Goal: Transaction & Acquisition: Book appointment/travel/reservation

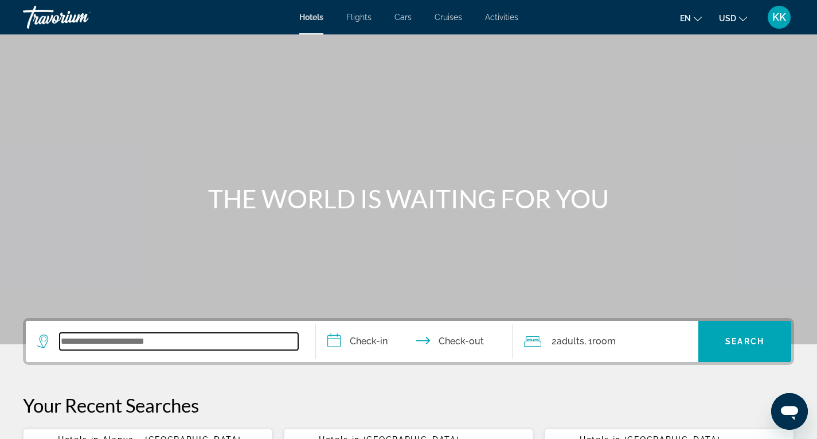
click at [141, 344] on input "Search widget" at bounding box center [179, 340] width 238 height 17
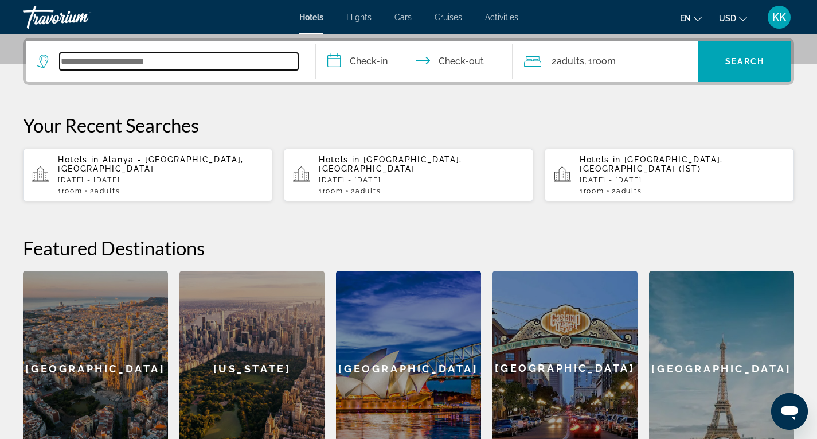
scroll to position [280, 0]
type input "*"
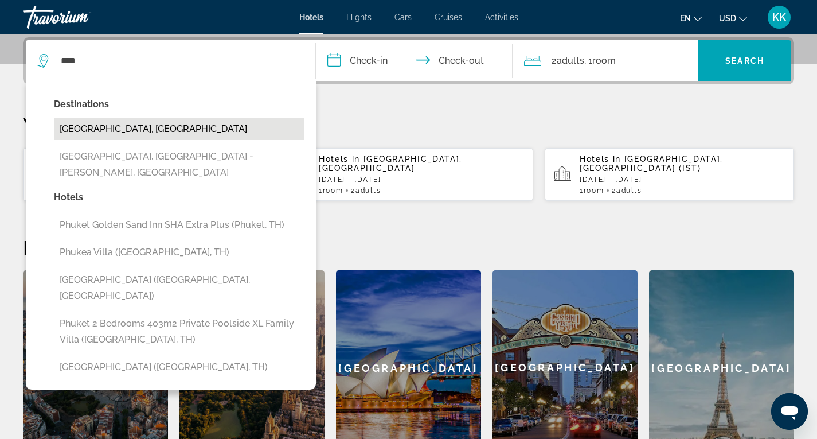
click at [130, 128] on button "[GEOGRAPHIC_DATA], [GEOGRAPHIC_DATA]" at bounding box center [179, 129] width 251 height 22
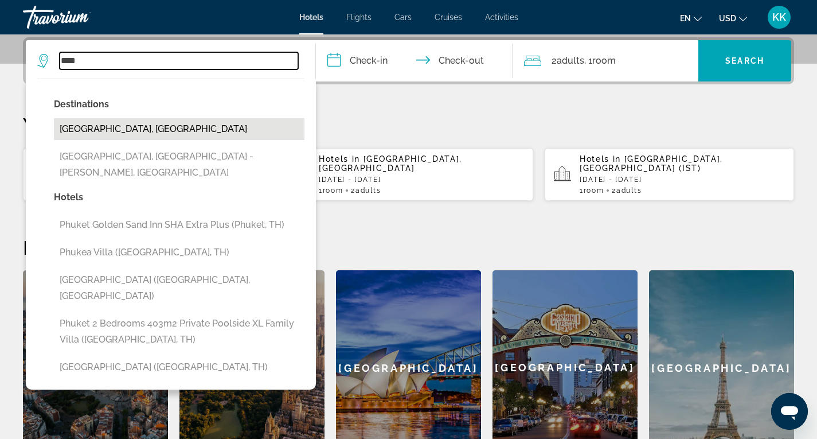
type input "**********"
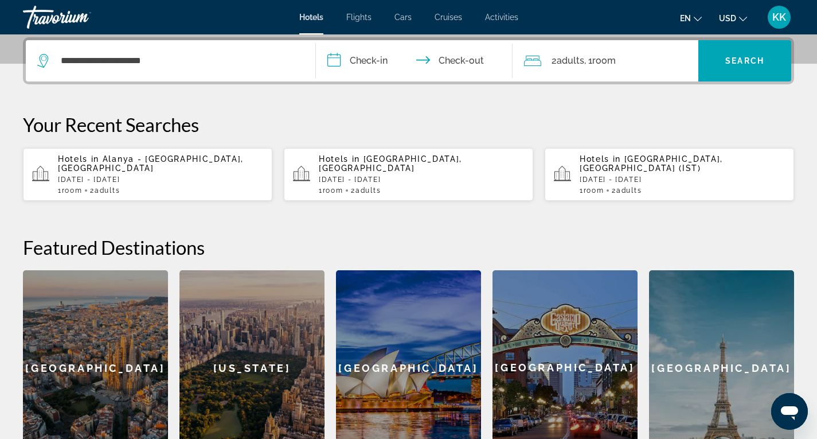
click at [330, 68] on input "**********" at bounding box center [417, 62] width 202 height 45
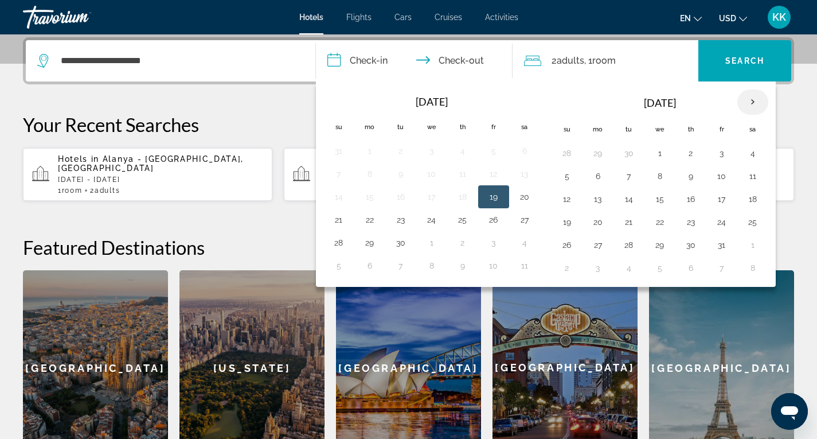
click at [757, 99] on th "Next month" at bounding box center [752, 101] width 31 height 25
click at [758, 177] on button "8" at bounding box center [753, 176] width 18 height 16
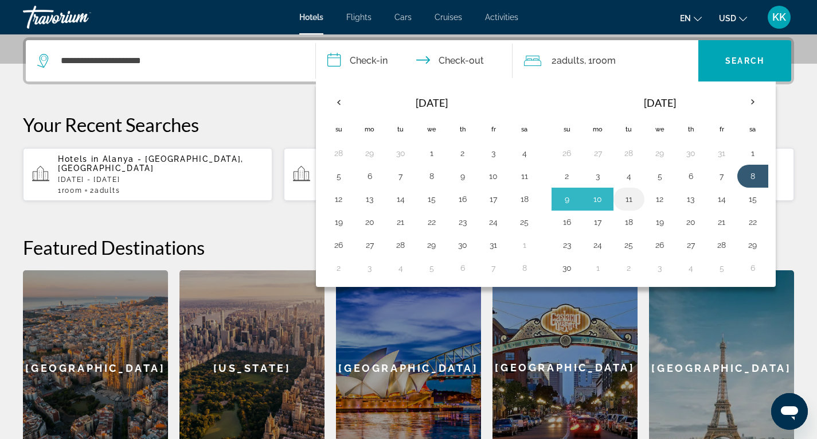
click at [630, 199] on button "11" at bounding box center [629, 199] width 18 height 16
type input "**********"
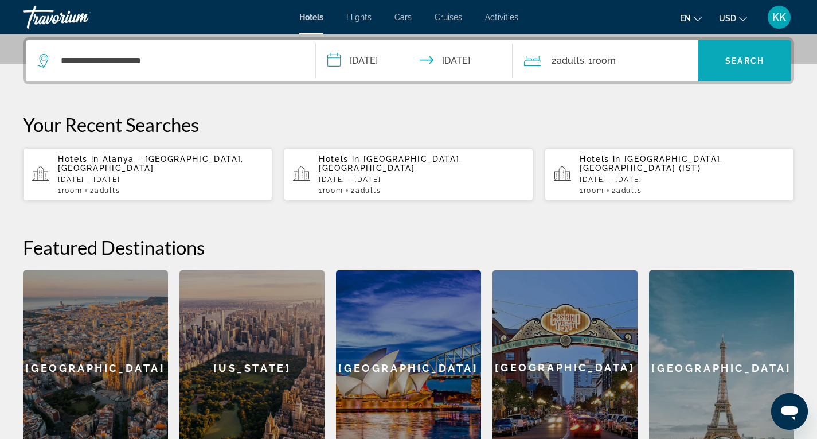
click at [764, 66] on span "Search widget" at bounding box center [744, 61] width 93 height 28
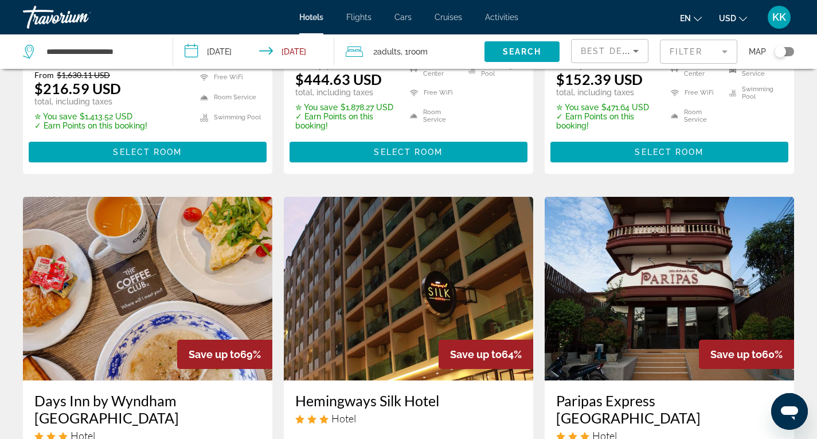
scroll to position [115, 0]
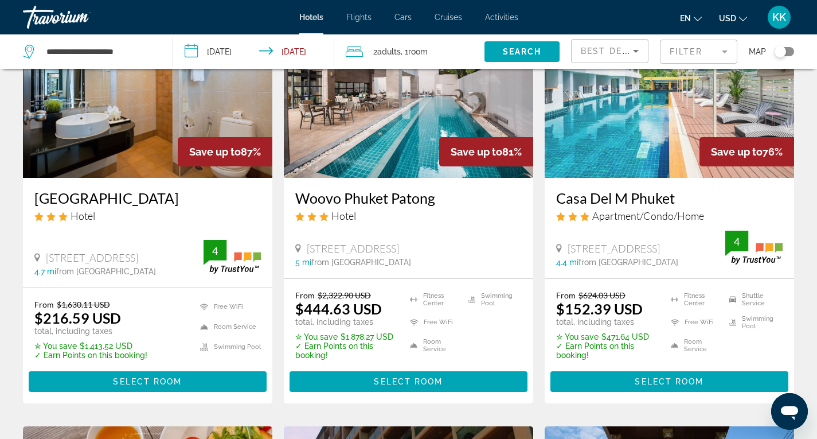
click at [783, 56] on button "Toggle map" at bounding box center [780, 51] width 28 height 10
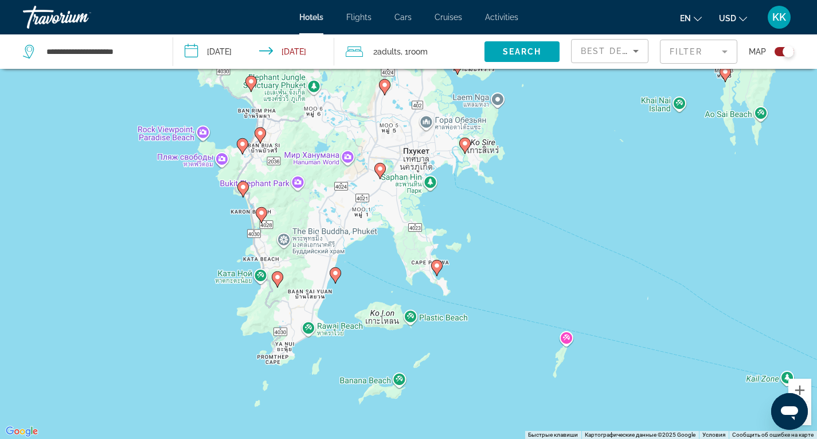
drag, startPoint x: 291, startPoint y: 183, endPoint x: 365, endPoint y: 299, distance: 137.1
click at [365, 299] on div "Чтобы активировать перетаскивание с помощью клавиатуры, нажмите Alt + Ввод. Пос…" at bounding box center [408, 219] width 817 height 439
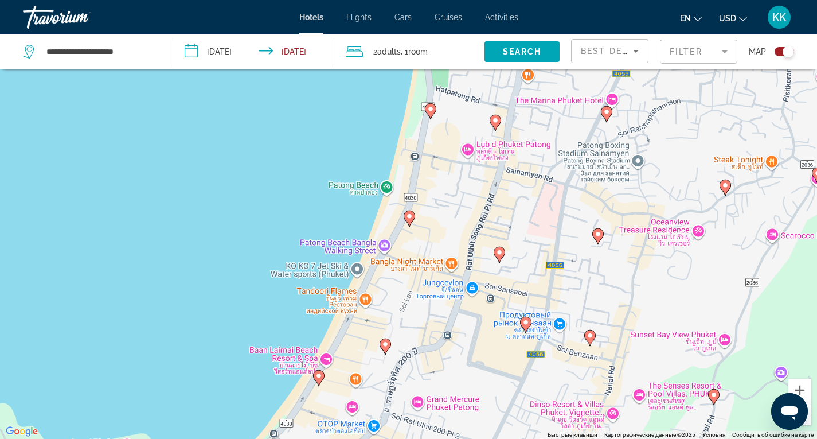
click at [410, 217] on image "Main content" at bounding box center [409, 216] width 7 height 7
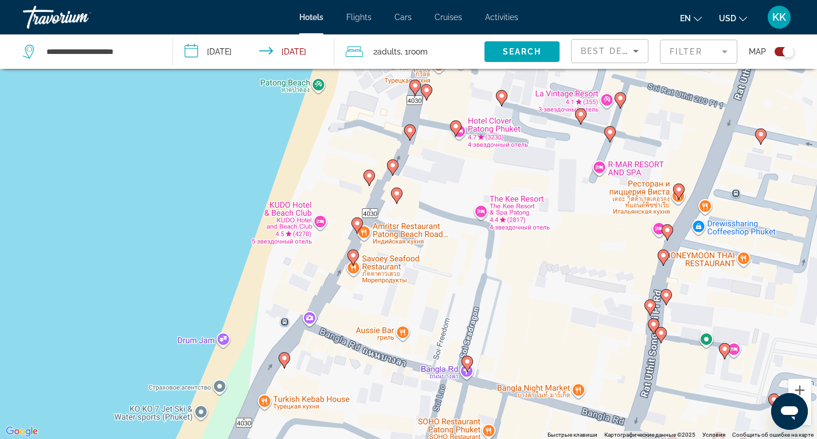
click at [356, 220] on image "Main content" at bounding box center [357, 223] width 7 height 7
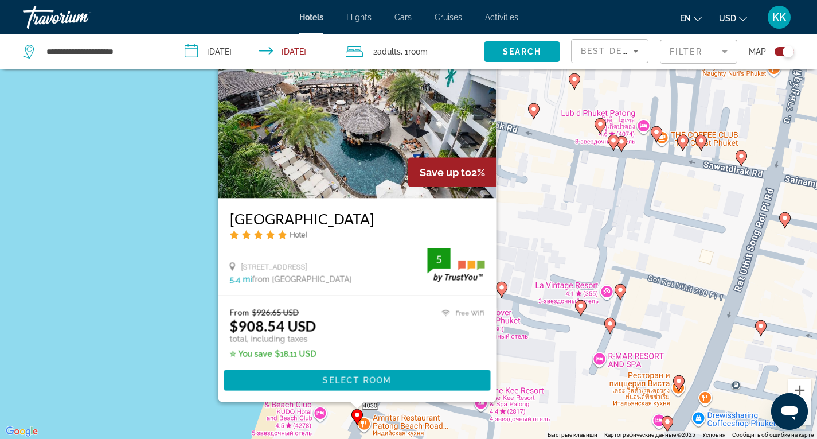
click at [177, 265] on div "Для навигации используйте клавиши со стрелками. Чтобы активировать перетаскиван…" at bounding box center [408, 219] width 817 height 439
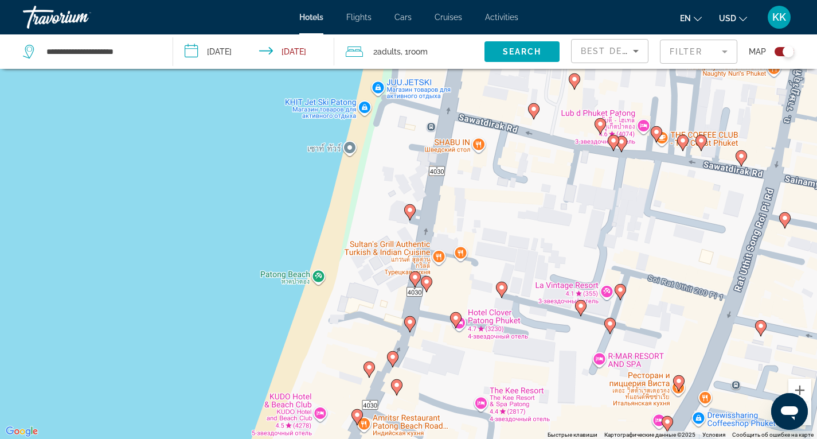
click at [410, 209] on image "Main content" at bounding box center [409, 209] width 7 height 7
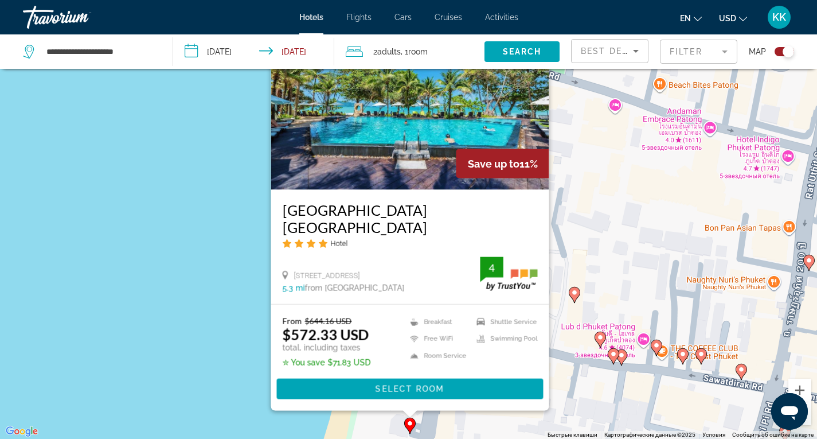
click at [152, 259] on div "Чтобы активировать перетаскивание с помощью клавиатуры, нажмите Alt + Ввод. Пос…" at bounding box center [408, 219] width 817 height 439
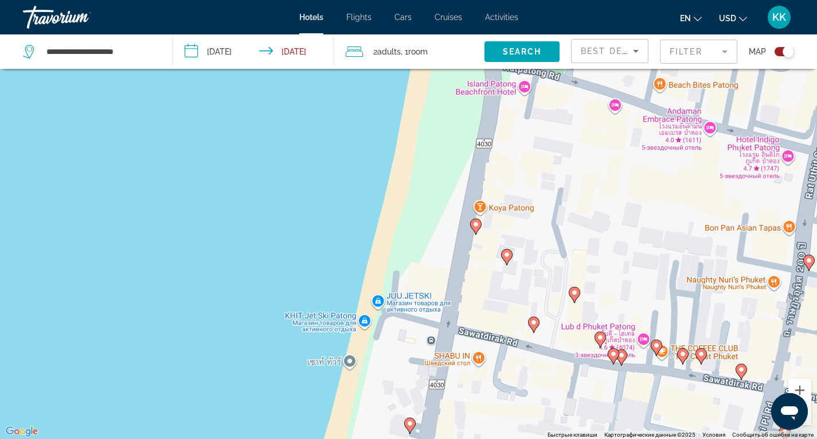
click at [477, 230] on icon "Main content" at bounding box center [475, 226] width 11 height 16
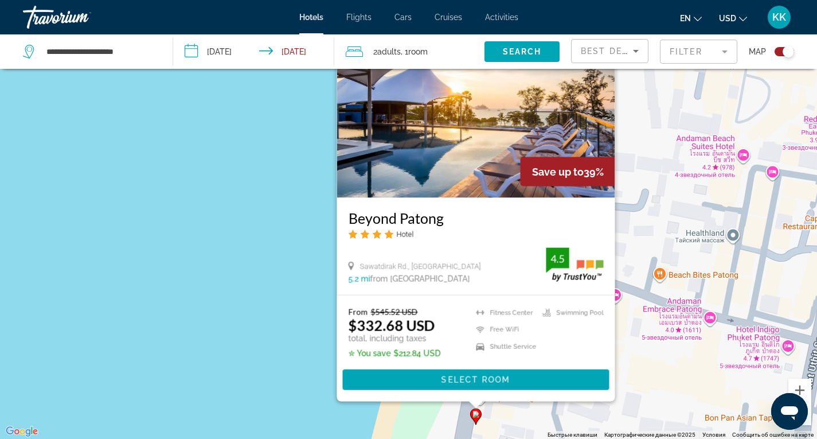
click at [266, 323] on div "Чтобы активировать перетаскивание с помощью клавиатуры, нажмите Alt + Ввод. Пос…" at bounding box center [408, 219] width 817 height 439
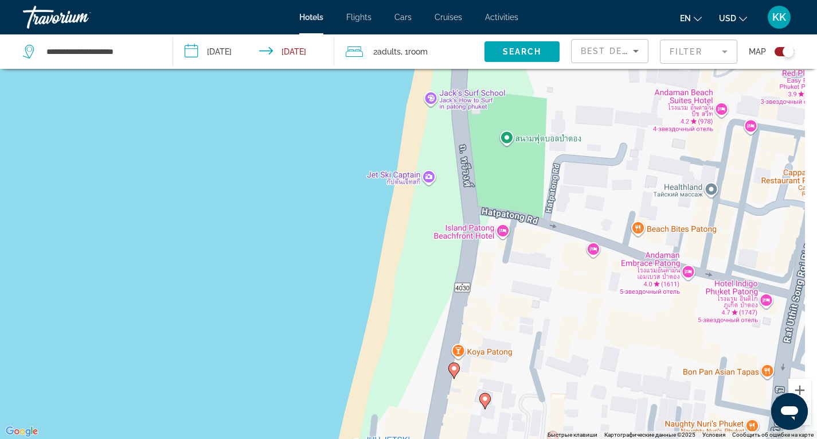
drag, startPoint x: 576, startPoint y: 371, endPoint x: 513, endPoint y: 249, distance: 136.9
click at [513, 249] on div "Чтобы активировать перетаскивание с помощью клавиатуры, нажмите Alt + Ввод. Пос…" at bounding box center [408, 219] width 817 height 439
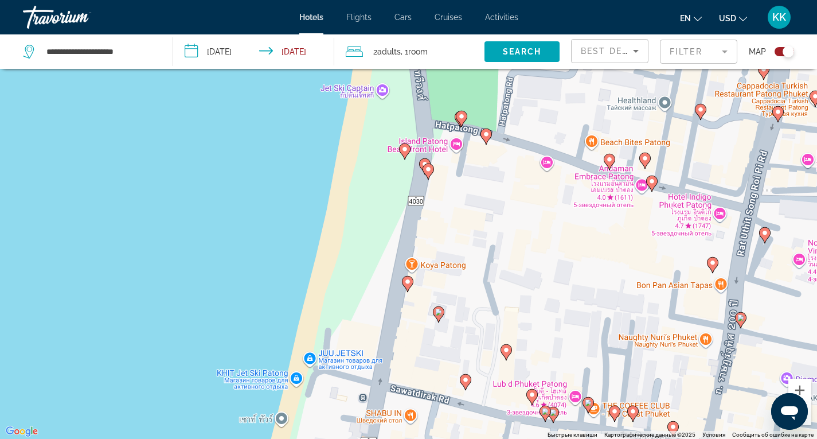
click at [439, 312] on image "Main content" at bounding box center [438, 311] width 7 height 7
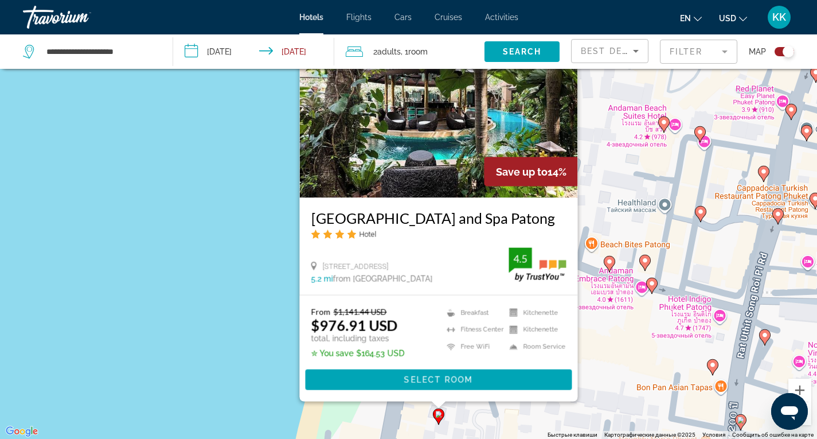
click at [245, 302] on div "Чтобы активировать перетаскивание с помощью клавиатуры, нажмите Alt + Ввод. Пос…" at bounding box center [408, 219] width 817 height 439
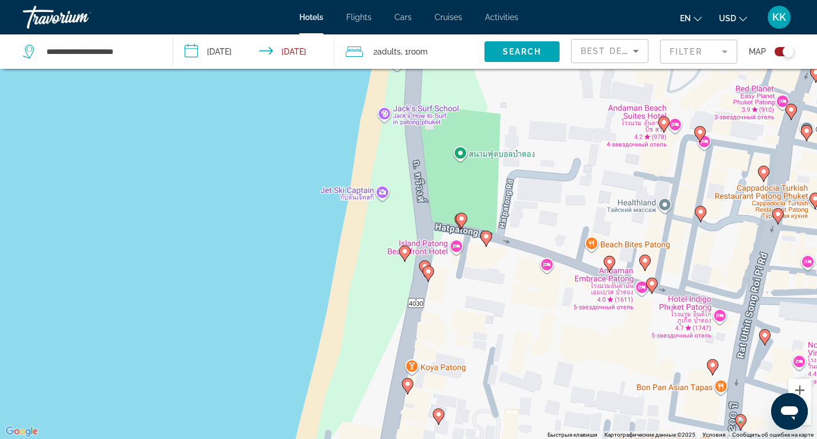
click at [404, 251] on image "Main content" at bounding box center [404, 251] width 7 height 7
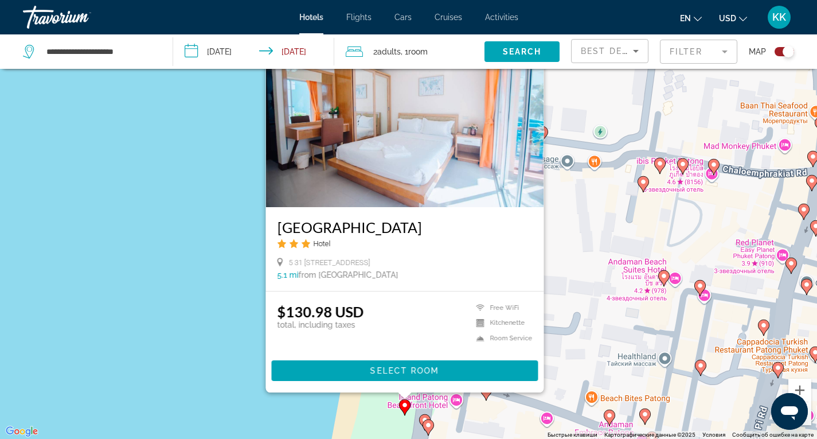
click at [221, 300] on div "Чтобы активировать перетаскивание с помощью клавиатуры, нажмите Alt + Ввод. Пос…" at bounding box center [408, 219] width 817 height 439
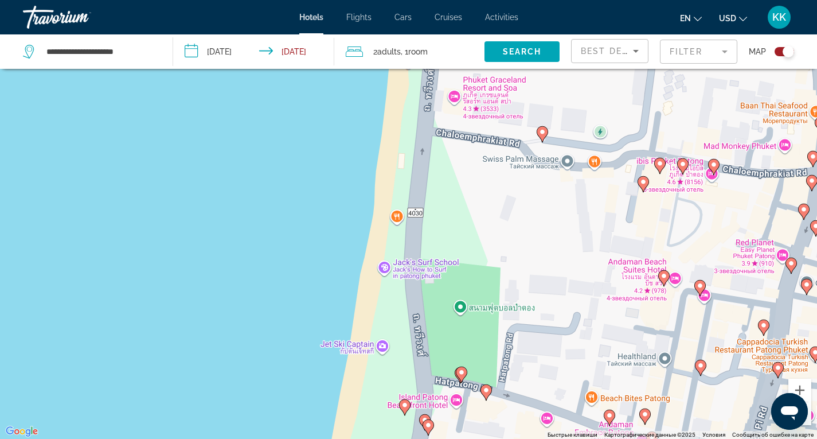
drag, startPoint x: 456, startPoint y: 416, endPoint x: 450, endPoint y: 369, distance: 46.9
click at [450, 370] on div "Чтобы активировать перетаскивание с помощью клавиатуры, нажмите Alt + Ввод. Пос…" at bounding box center [408, 219] width 817 height 439
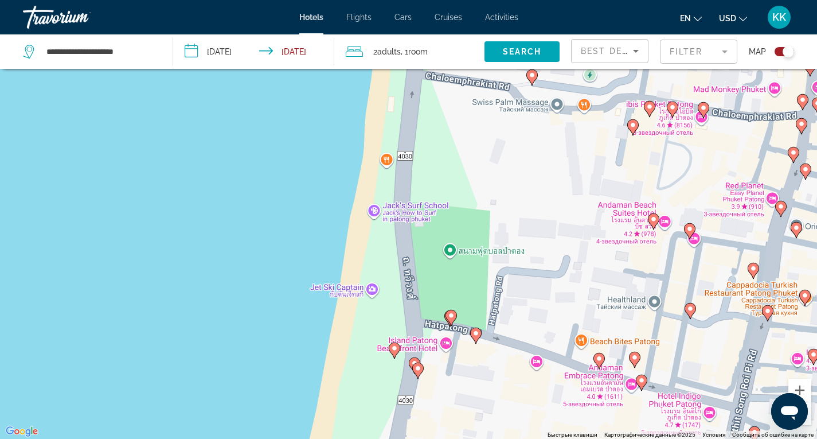
click at [413, 362] on gmp-advanced-marker "Main content" at bounding box center [417, 370] width 11 height 17
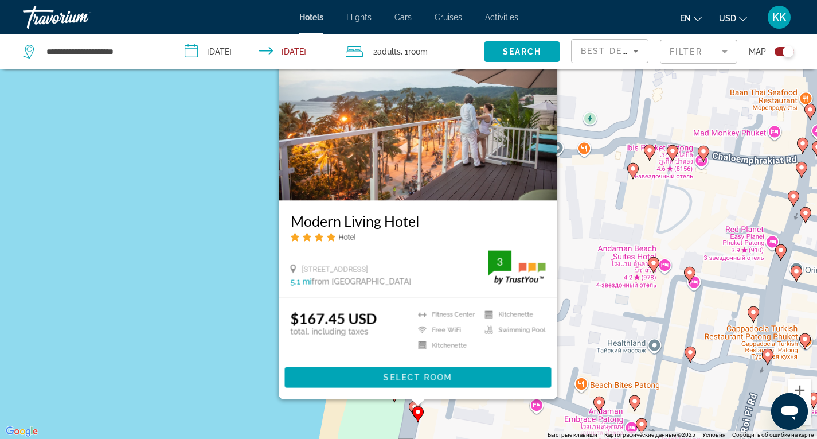
click at [233, 359] on div "Чтобы активировать перетаскивание с помощью клавиатуры, нажмите Alt + Ввод. Пос…" at bounding box center [408, 219] width 817 height 439
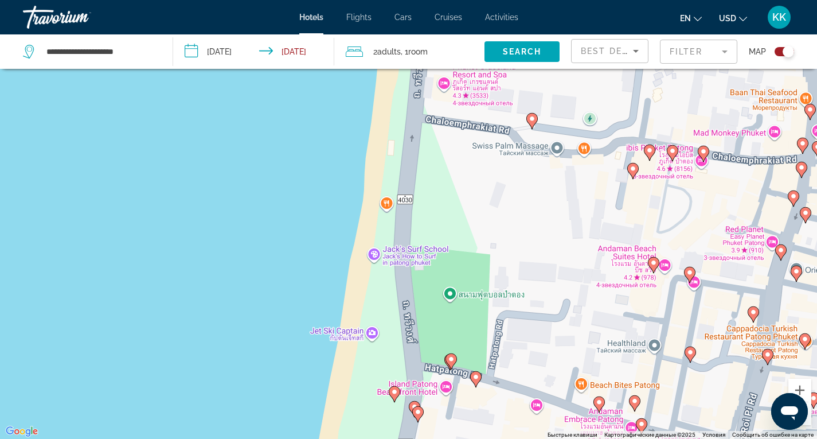
click at [420, 415] on icon "Main content" at bounding box center [417, 413] width 10 height 15
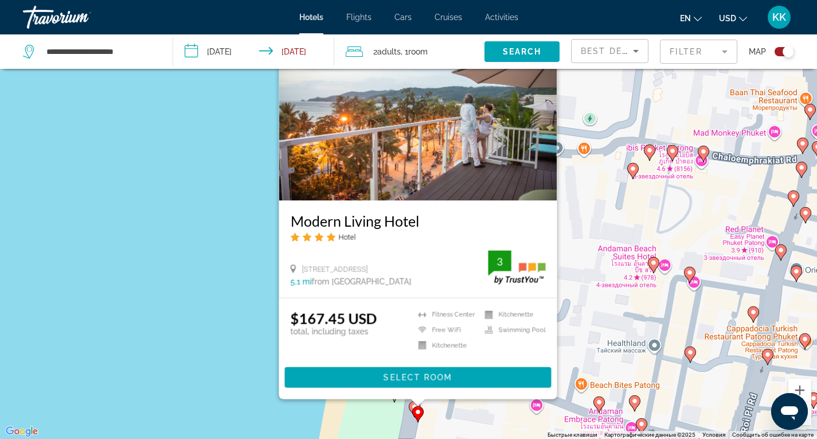
click at [214, 348] on div "Чтобы активировать перетаскивание с помощью клавиатуры, нажмите Alt + Ввод. Пос…" at bounding box center [408, 219] width 817 height 439
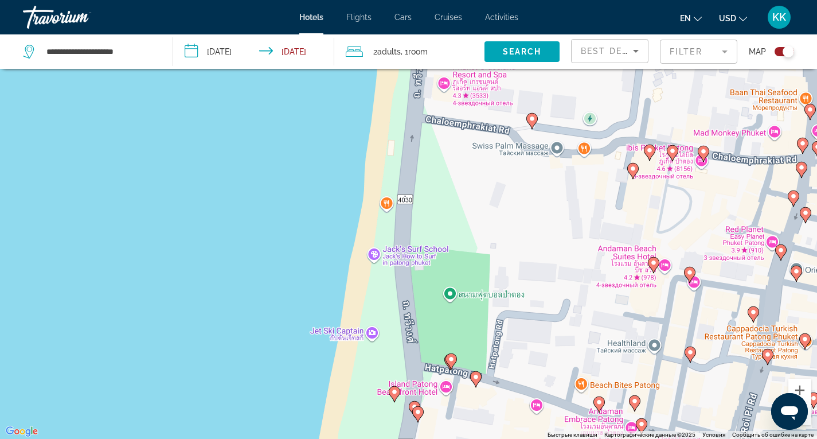
click at [412, 401] on icon "Main content" at bounding box center [414, 408] width 10 height 15
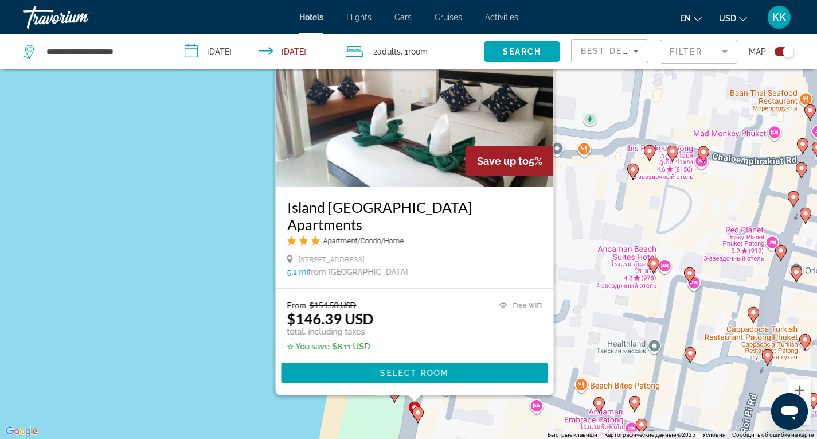
click at [205, 349] on div "Чтобы активировать перетаскивание с помощью клавиатуры, нажмите Alt + Ввод. Пос…" at bounding box center [408, 219] width 817 height 439
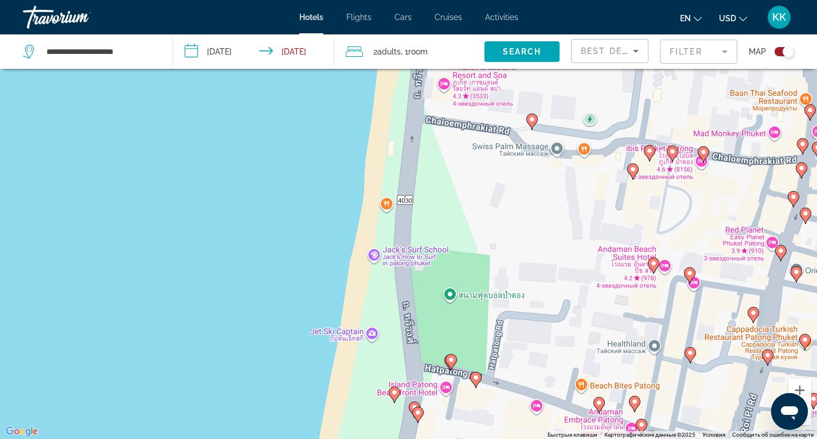
click at [449, 361] on image "Main content" at bounding box center [451, 359] width 7 height 7
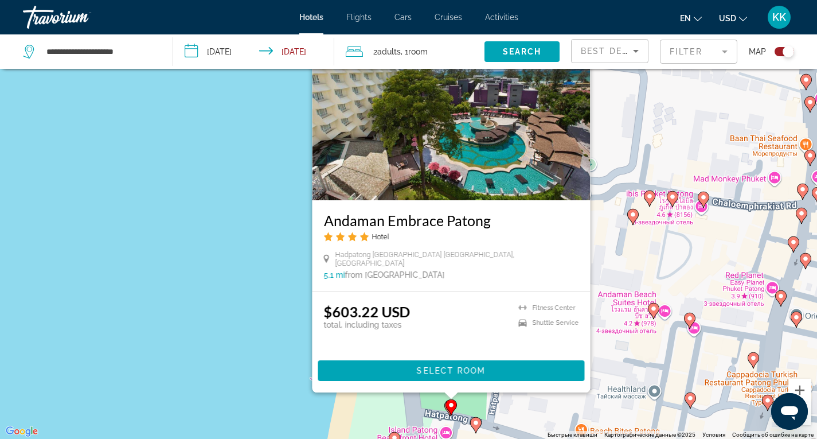
click at [255, 327] on div "Чтобы активировать перетаскивание с помощью клавиатуры, нажмите Alt + Ввод. Пос…" at bounding box center [408, 219] width 817 height 439
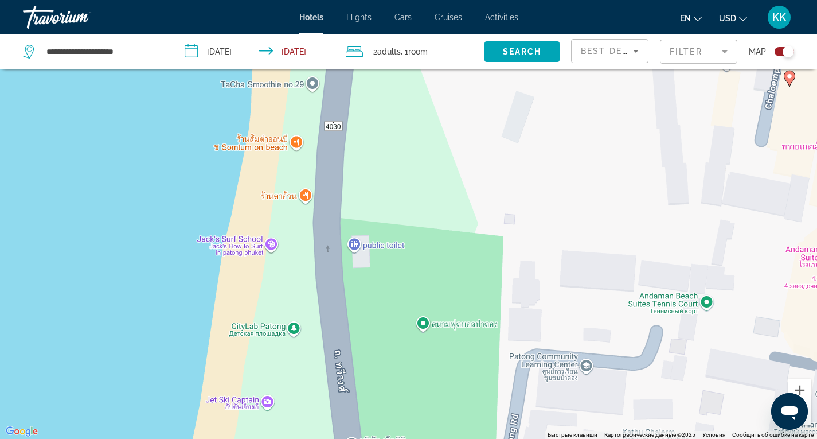
drag, startPoint x: 463, startPoint y: 377, endPoint x: 447, endPoint y: 220, distance: 157.3
click at [448, 221] on div "Чтобы активировать перетаскивание с помощью клавиатуры, нажмите Alt + Ввод. Пос…" at bounding box center [408, 219] width 817 height 439
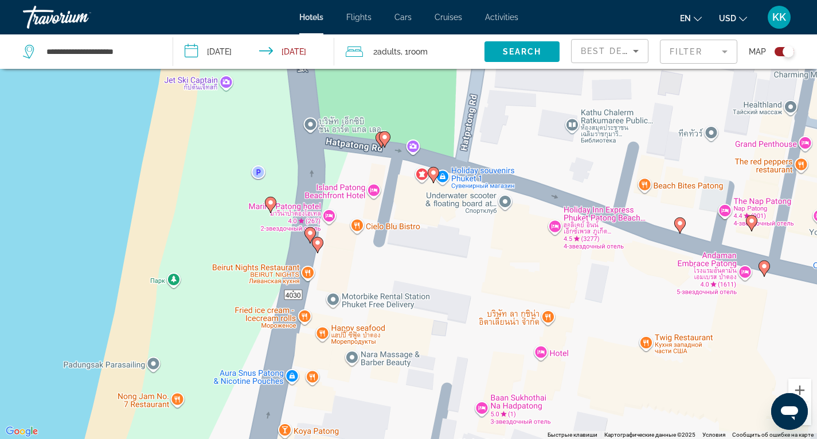
click at [433, 171] on image "Main content" at bounding box center [433, 172] width 7 height 7
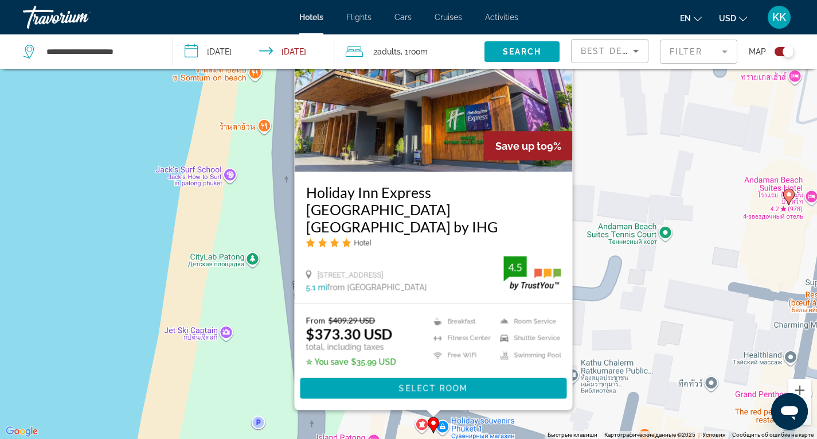
click at [233, 298] on div "Чтобы активировать перетаскивание с помощью клавиатуры, нажмите Alt + Ввод. Пос…" at bounding box center [408, 219] width 817 height 439
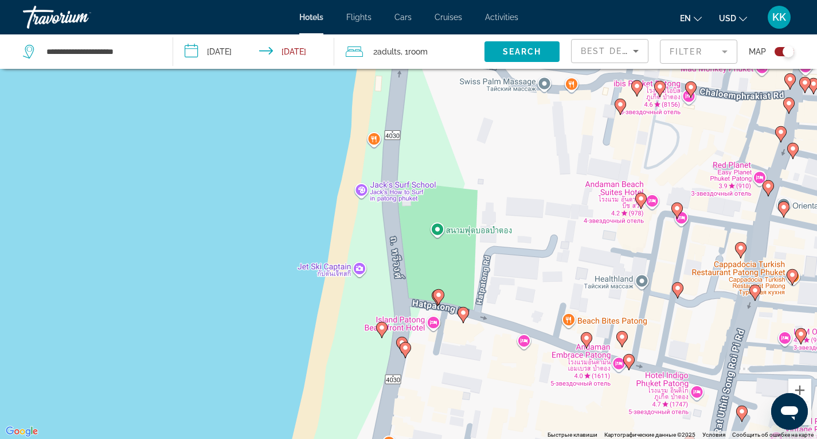
drag, startPoint x: 604, startPoint y: 370, endPoint x: 569, endPoint y: 199, distance: 174.9
click at [569, 199] on div "Чтобы активировать перетаскивание с помощью клавиатуры, нажмите Alt + Ввод. Пос…" at bounding box center [408, 219] width 817 height 439
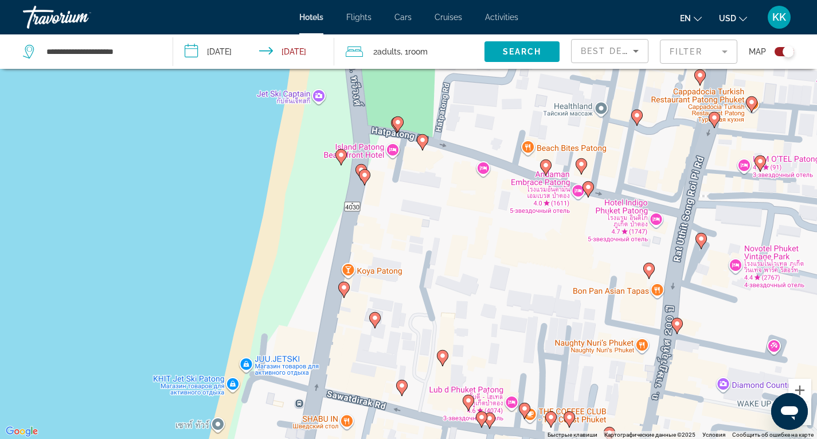
click at [545, 166] on image "Main content" at bounding box center [545, 165] width 7 height 7
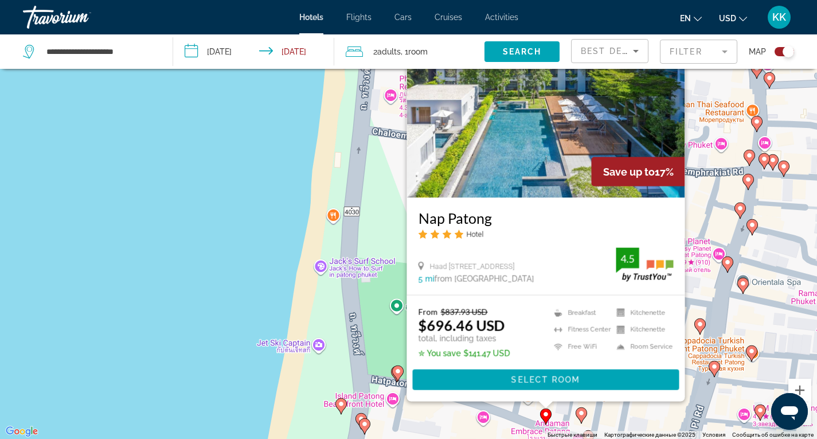
click at [330, 240] on div "Чтобы активировать перетаскивание с помощью клавиатуры, нажмите Alt + Ввод. Пос…" at bounding box center [408, 219] width 817 height 439
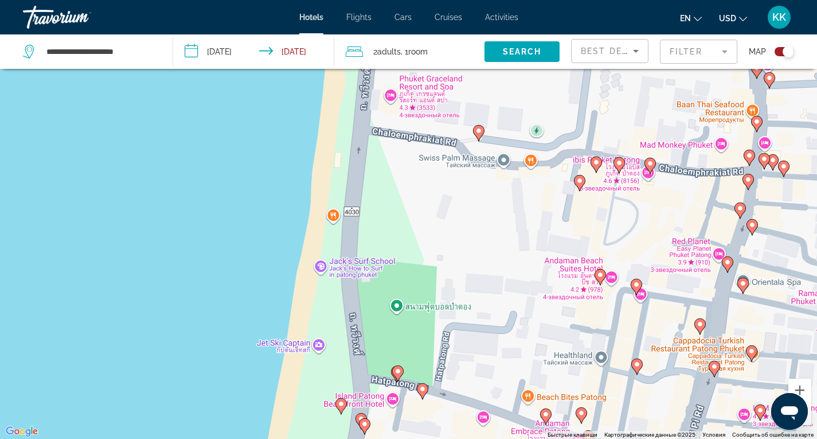
click at [792, 51] on div "Toggle map" at bounding box center [787, 51] width 11 height 11
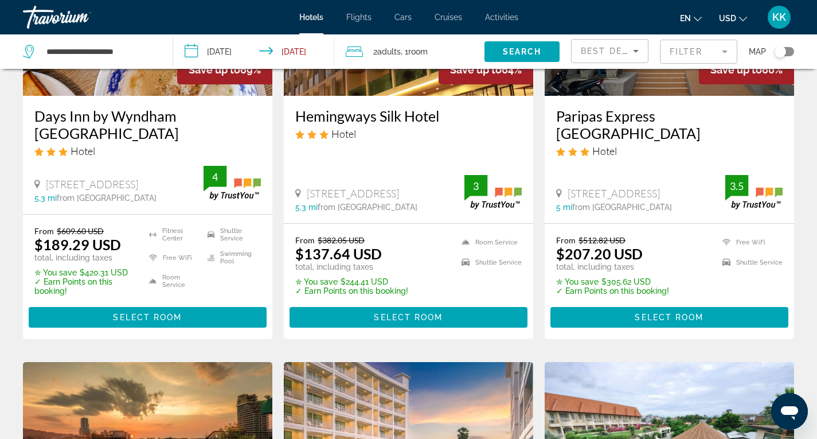
scroll to position [631, 0]
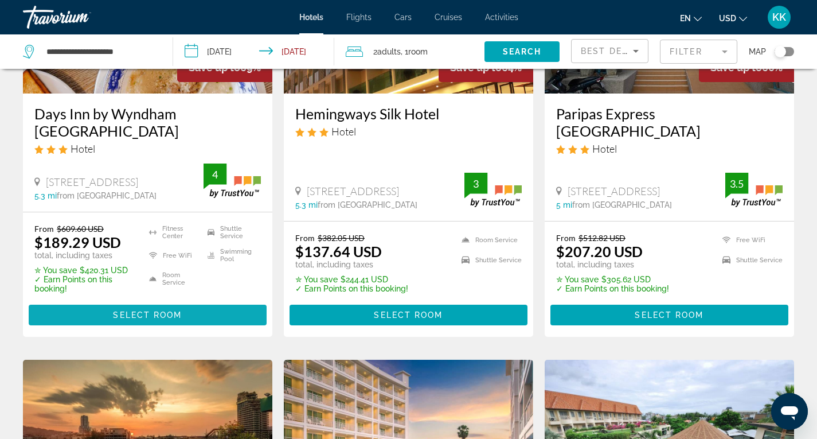
click at [144, 315] on span "Select Room" at bounding box center [147, 314] width 69 height 9
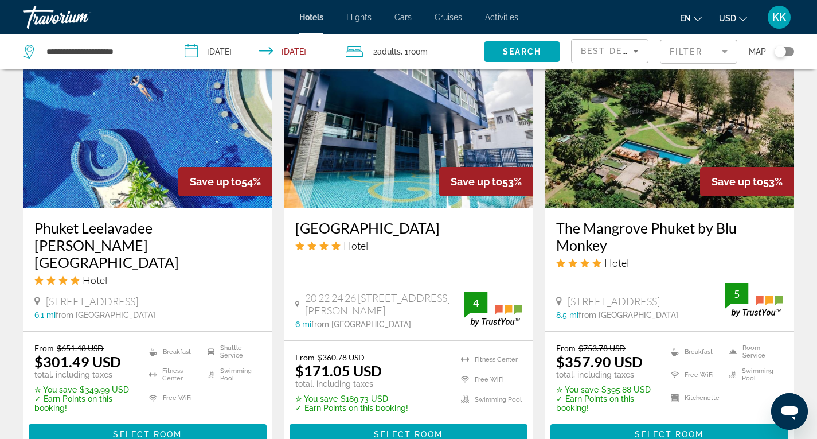
scroll to position [1490, 0]
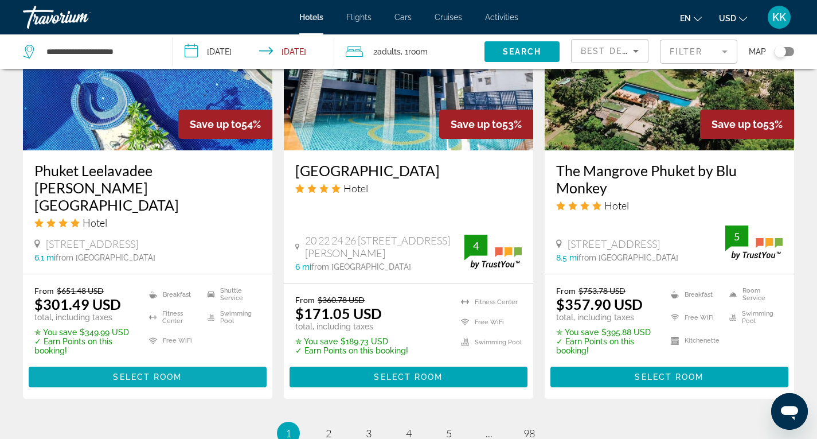
click at [240, 363] on span "Main content" at bounding box center [148, 377] width 238 height 28
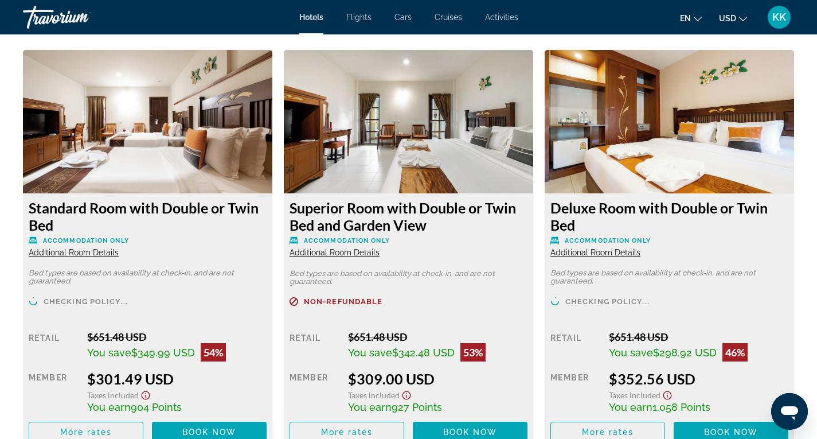
scroll to position [1605, 0]
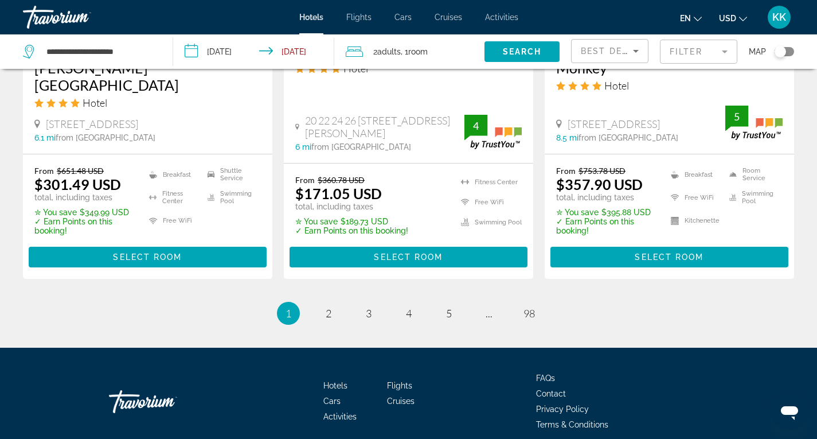
scroll to position [1638, 0]
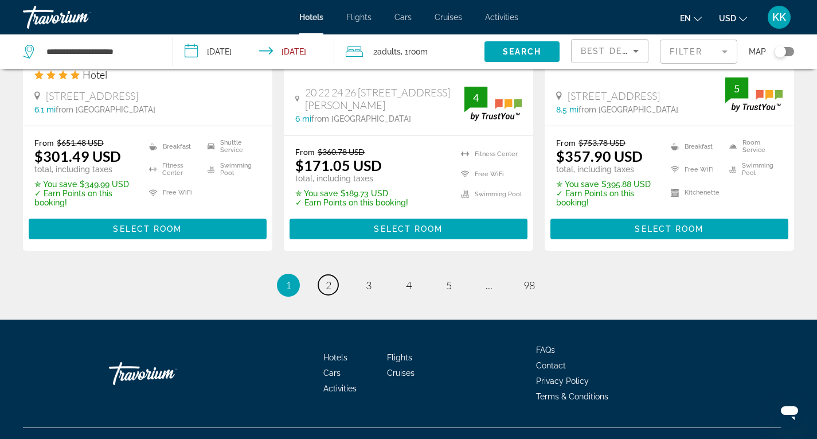
click at [331, 279] on span "2" at bounding box center [329, 285] width 6 height 13
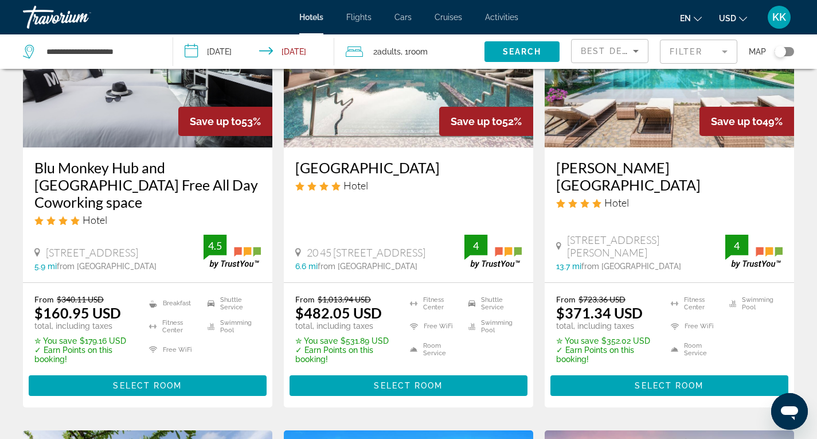
scroll to position [172, 0]
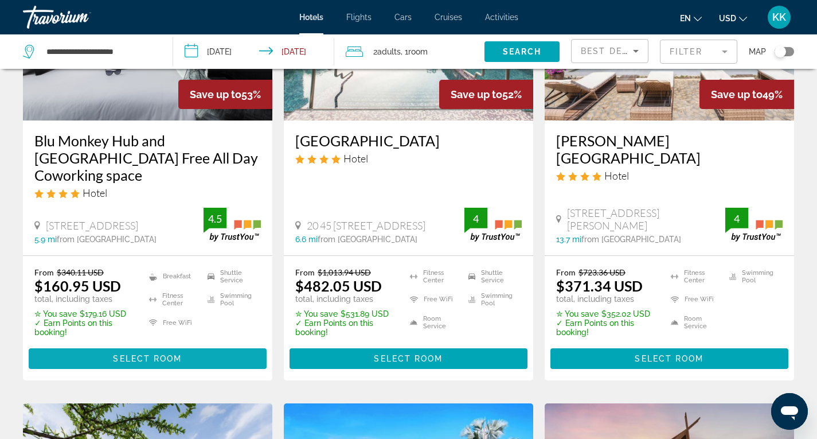
click at [152, 354] on span "Select Room" at bounding box center [147, 358] width 69 height 9
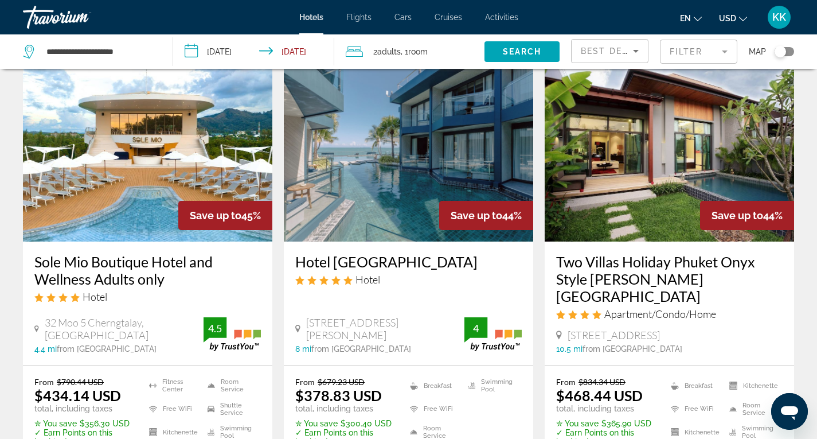
scroll to position [1433, 0]
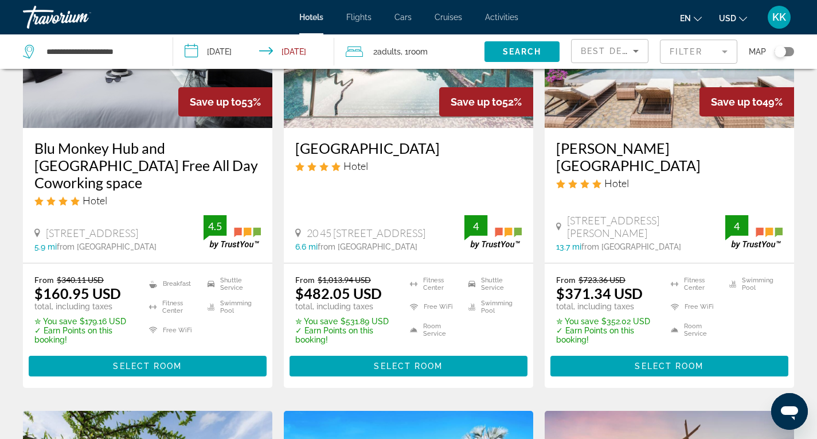
click at [792, 52] on div "Toggle map" at bounding box center [783, 51] width 19 height 9
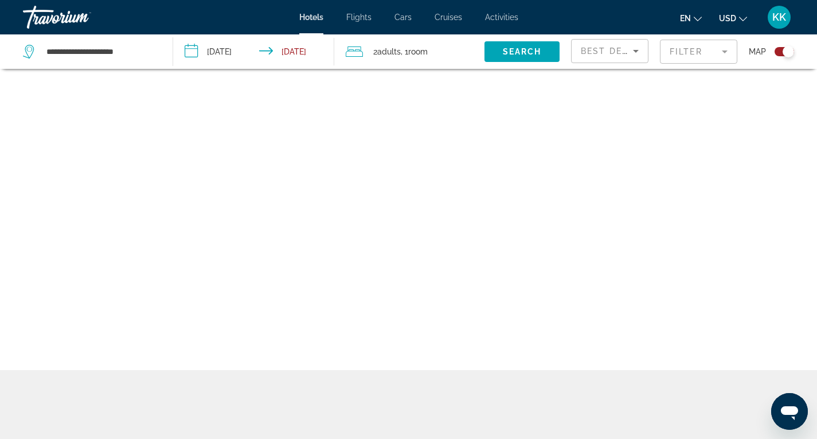
scroll to position [69, 0]
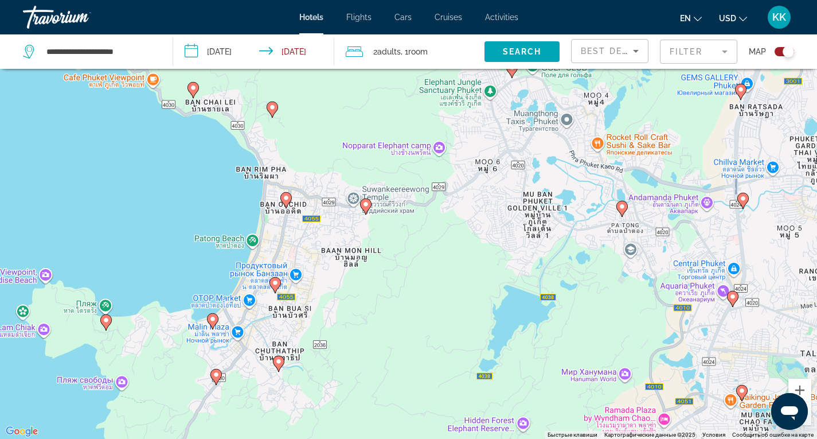
drag, startPoint x: 252, startPoint y: 225, endPoint x: 308, endPoint y: 274, distance: 74.4
click at [308, 274] on div "Чтобы активировать перетаскивание с помощью клавиатуры, нажмите Alt + Ввод. Пос…" at bounding box center [408, 219] width 817 height 439
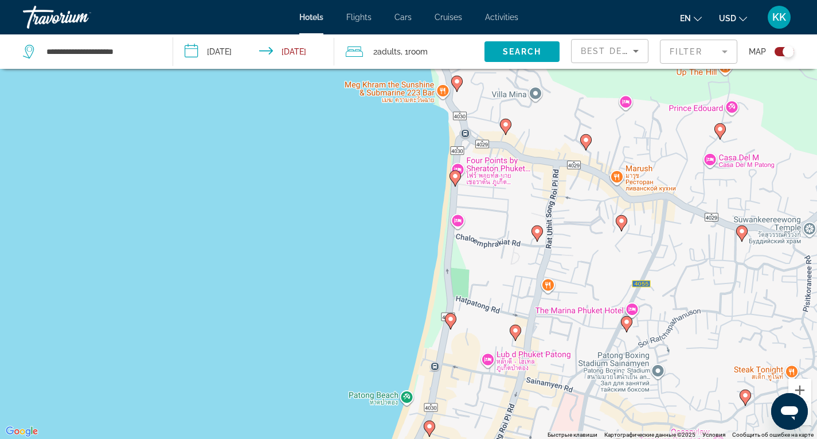
drag, startPoint x: 490, startPoint y: 327, endPoint x: 443, endPoint y: 313, distance: 49.0
click at [440, 315] on div "Чтобы активировать перетаскивание с помощью клавиатуры, нажмите Alt + Ввод. Пос…" at bounding box center [408, 219] width 817 height 439
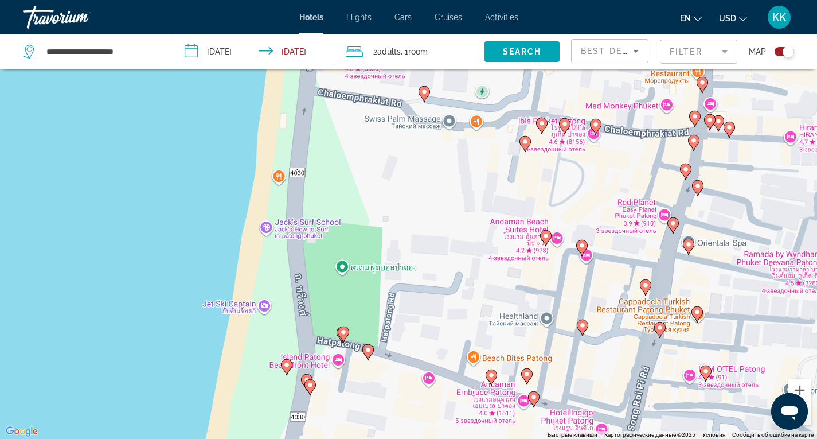
drag, startPoint x: 503, startPoint y: 226, endPoint x: 357, endPoint y: 249, distance: 147.4
click at [357, 249] on div "Чтобы активировать перетаскивание с помощью клавиатуры, нажмите Alt + Ввод. Пос…" at bounding box center [408, 219] width 817 height 439
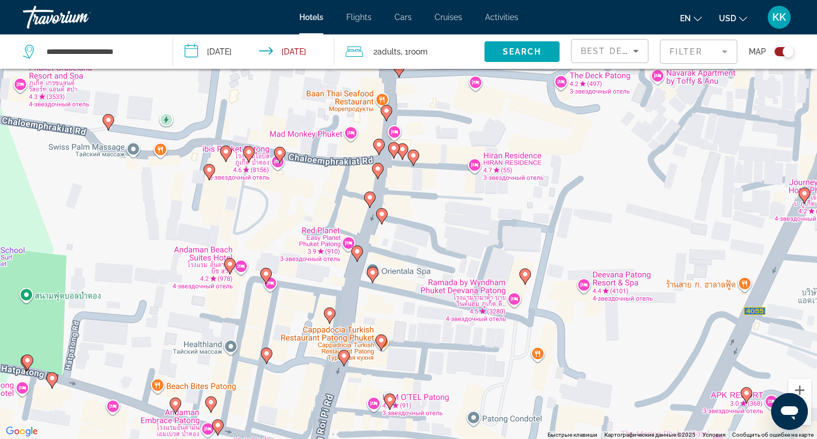
drag, startPoint x: 169, startPoint y: 271, endPoint x: 332, endPoint y: 219, distance: 171.5
click at [332, 219] on div "Чтобы активировать перетаскивание с помощью клавиатуры, нажмите Alt + Ввод. Пос…" at bounding box center [408, 219] width 817 height 439
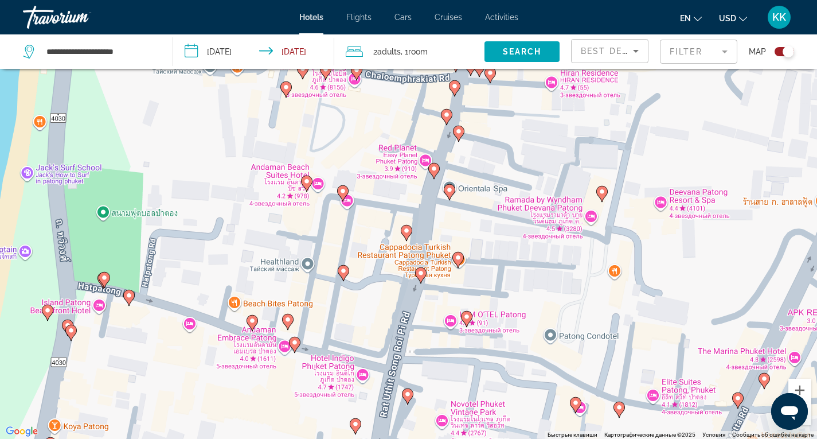
drag, startPoint x: 283, startPoint y: 289, endPoint x: 306, endPoint y: 236, distance: 58.8
click at [306, 236] on div "Чтобы активировать перетаскивание с помощью клавиатуры, нажмите Alt + Ввод. Пос…" at bounding box center [408, 219] width 817 height 439
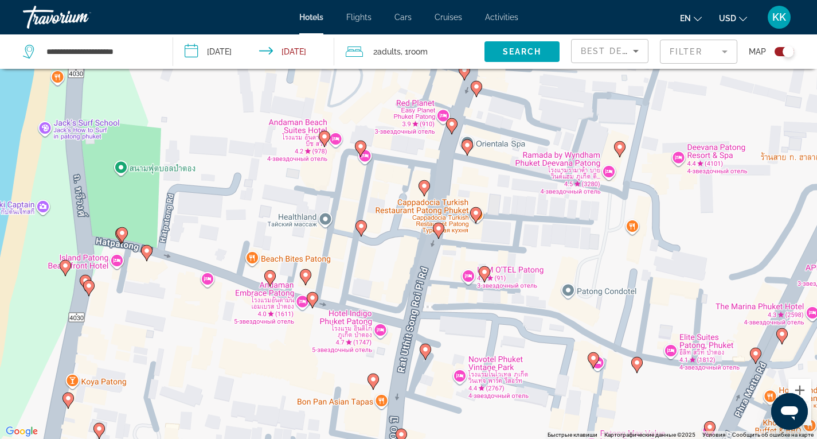
click at [360, 146] on image "Main content" at bounding box center [360, 146] width 7 height 7
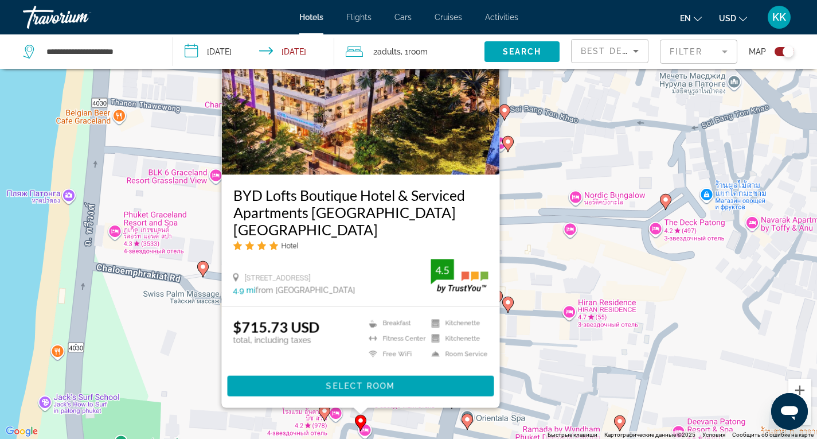
click at [185, 337] on div "Чтобы активировать перетаскивание с помощью клавиатуры, нажмите Alt + Ввод. Пос…" at bounding box center [408, 219] width 817 height 439
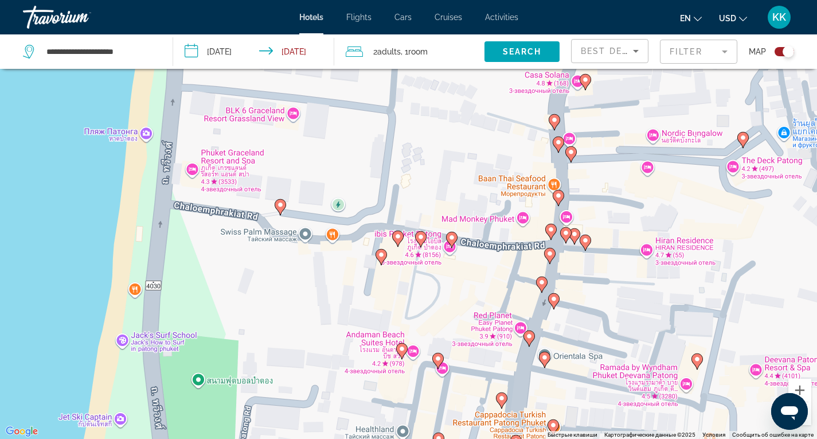
drag, startPoint x: 315, startPoint y: 347, endPoint x: 369, endPoint y: 287, distance: 80.4
click at [369, 287] on div "Чтобы активировать перетаскивание с помощью клавиатуры, нажмите Alt + Ввод. Пос…" at bounding box center [408, 219] width 817 height 439
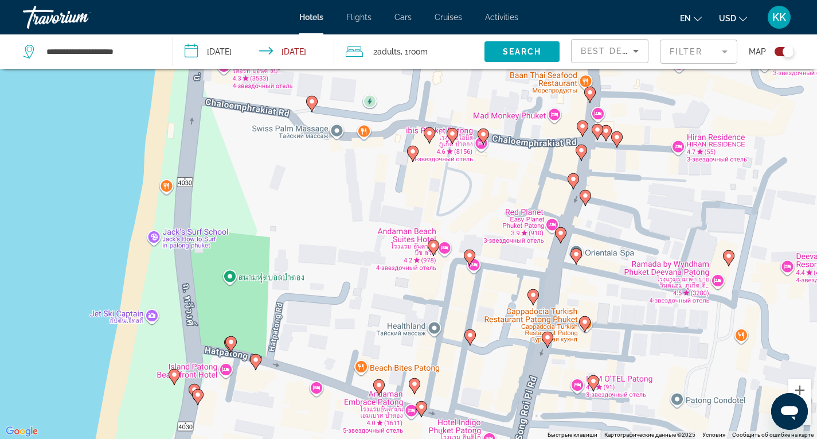
drag, startPoint x: 413, startPoint y: 363, endPoint x: 406, endPoint y: 267, distance: 96.5
click at [408, 268] on div "Чтобы активировать перетаскивание с помощью клавиатуры, нажмите Alt + Ввод. Пос…" at bounding box center [408, 219] width 817 height 439
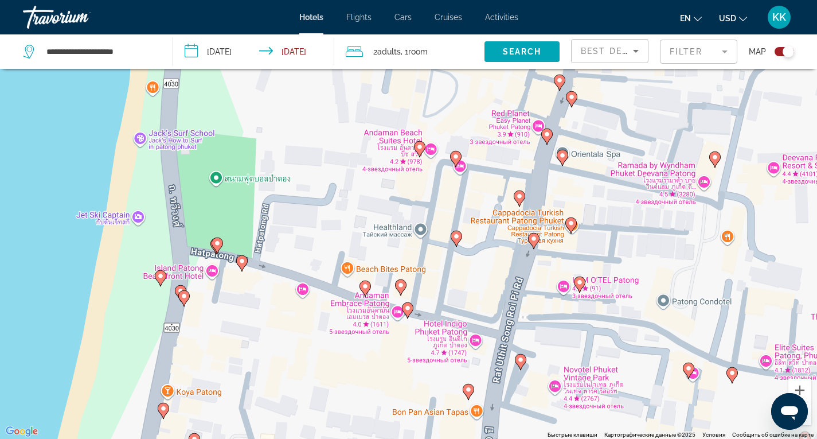
click at [401, 289] on icon "Main content" at bounding box center [400, 286] width 10 height 15
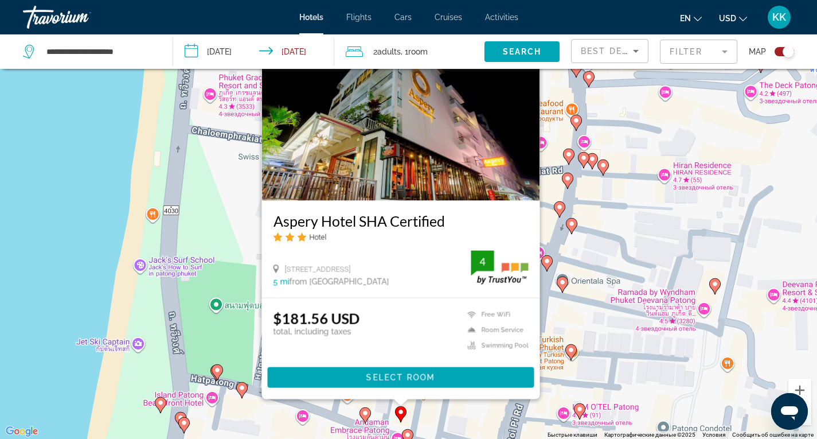
click at [229, 286] on div "Чтобы активировать перетаскивание с помощью клавиатуры, нажмите Alt + Ввод. Пос…" at bounding box center [408, 219] width 817 height 439
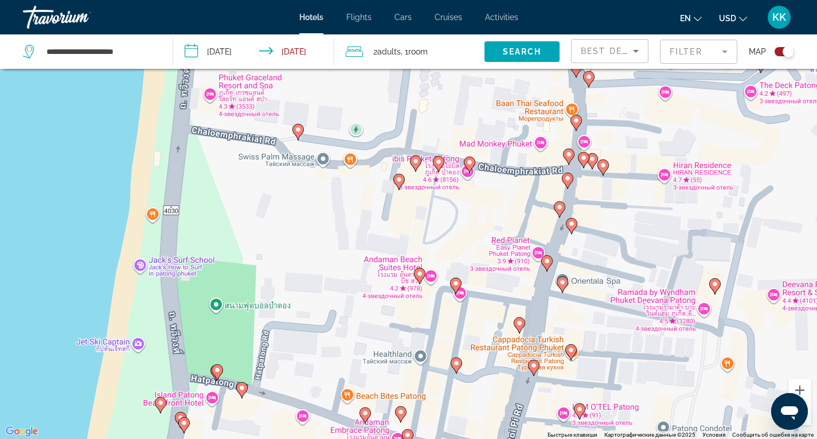
click at [704, 307] on div "Чтобы активировать перетаскивание с помощью клавиатуры, нажмите Alt + Ввод. Пос…" at bounding box center [408, 219] width 817 height 439
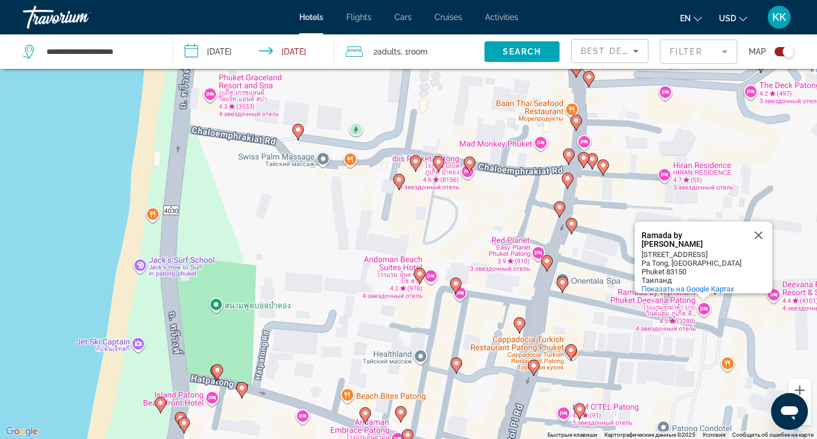
click at [738, 336] on div "Чтобы активировать перетаскивание с помощью клавиатуры, нажмите Alt + Ввод. Пос…" at bounding box center [408, 219] width 817 height 439
click at [762, 223] on button "Закрыть" at bounding box center [759, 235] width 28 height 28
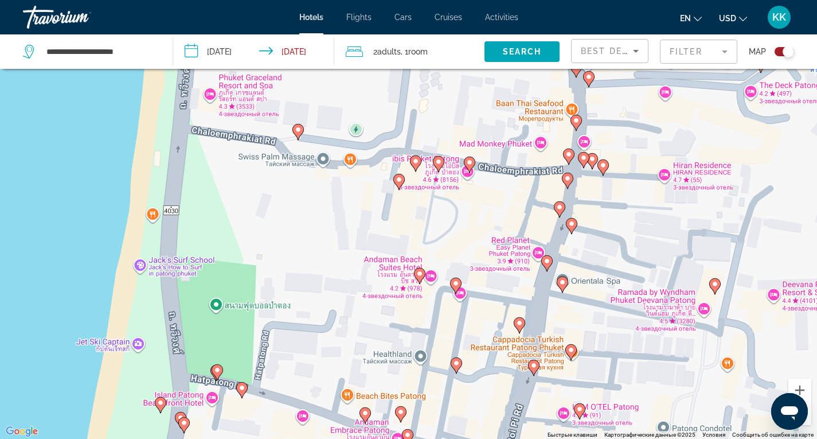
click at [669, 289] on div "Чтобы активировать перетаскивание с помощью клавиатуры, нажмите Alt + Ввод. Пос…" at bounding box center [408, 219] width 817 height 439
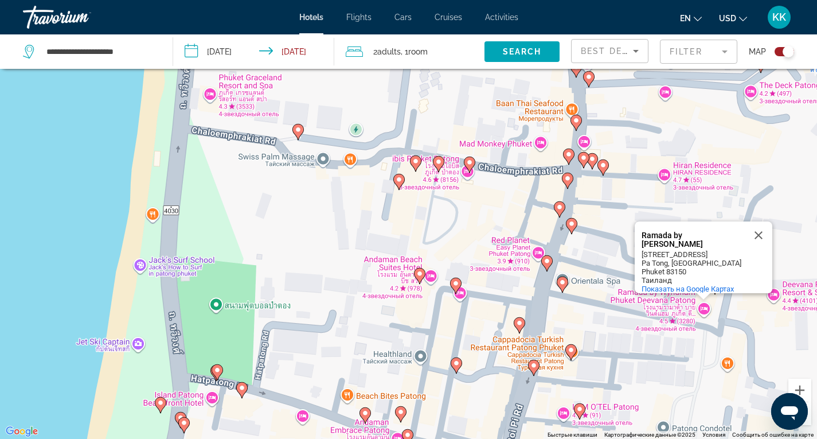
click at [703, 231] on div "Ramada by [PERSON_NAME]" at bounding box center [692, 239] width 103 height 17
click at [762, 224] on button "Закрыть" at bounding box center [759, 235] width 28 height 28
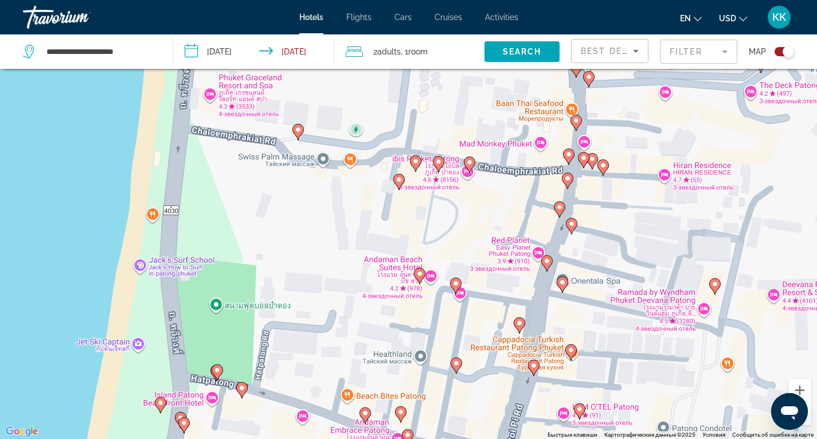
click at [715, 286] on image "Main content" at bounding box center [714, 283] width 7 height 7
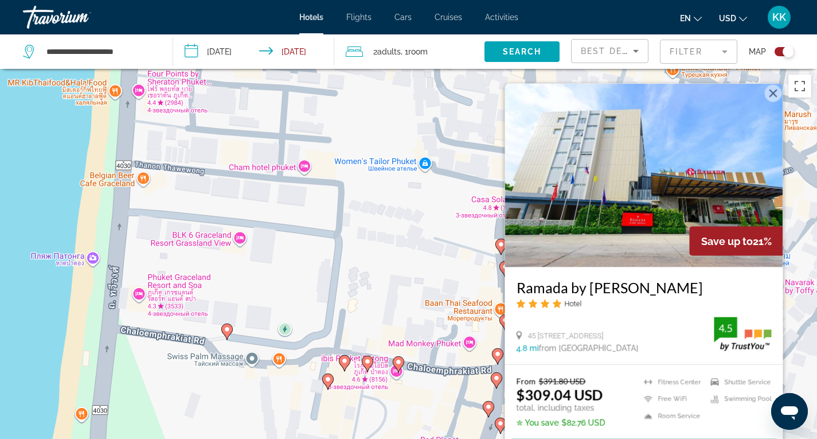
scroll to position [138, 0]
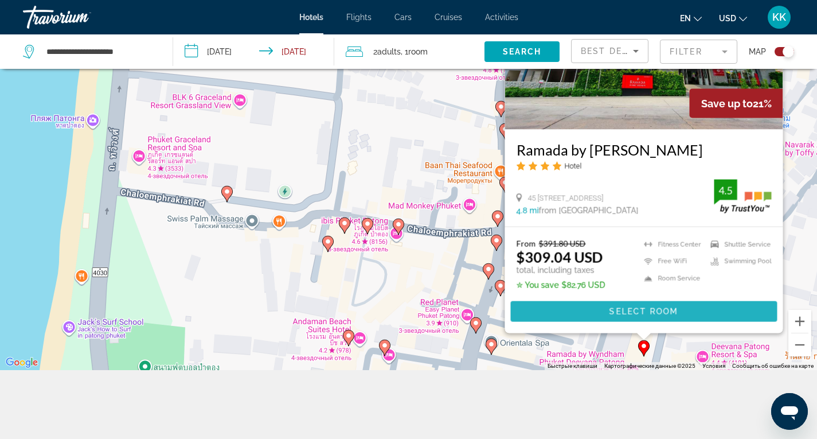
click at [657, 322] on span "Main content" at bounding box center [643, 312] width 267 height 28
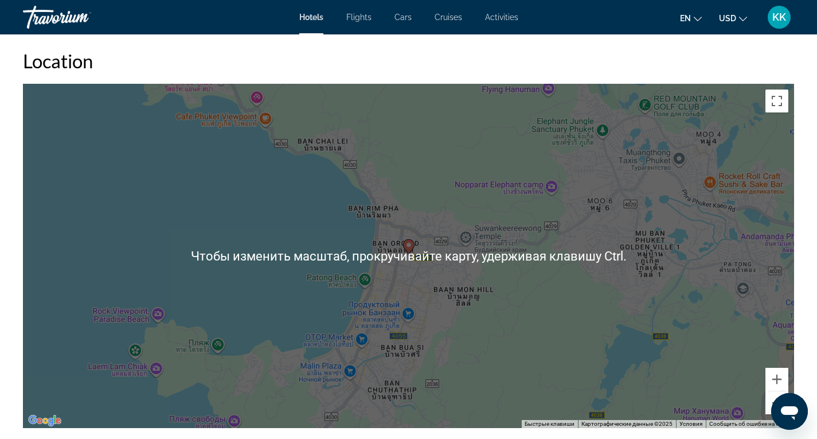
scroll to position [1032, 0]
